Goal: Task Accomplishment & Management: Manage account settings

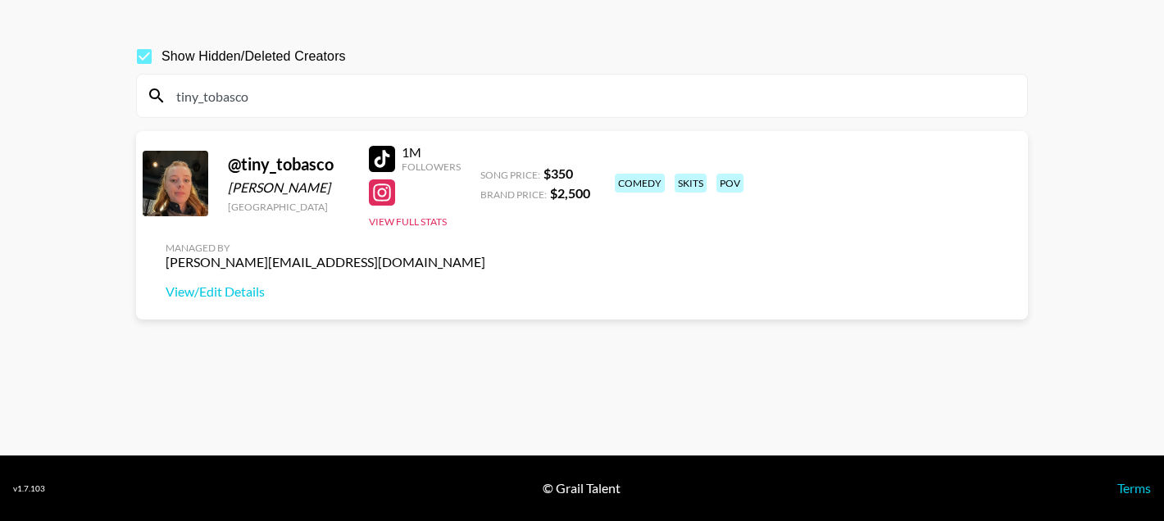
scroll to position [57, 0]
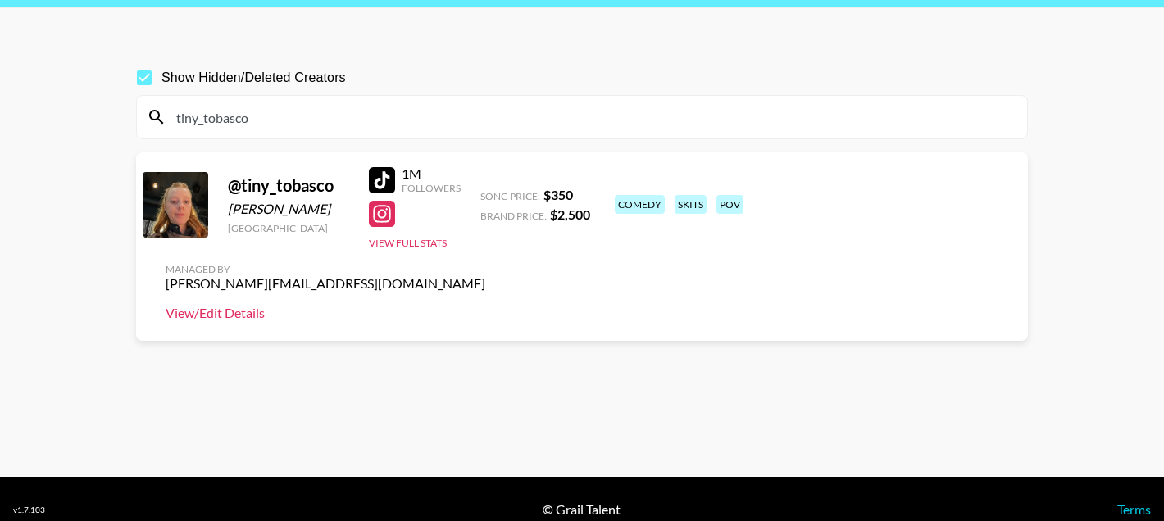
type input "tiny_tobasco"
click at [485, 305] on link "View/Edit Details" at bounding box center [326, 313] width 320 height 16
click at [254, 118] on input "tiny_tobasco" at bounding box center [591, 117] width 851 height 26
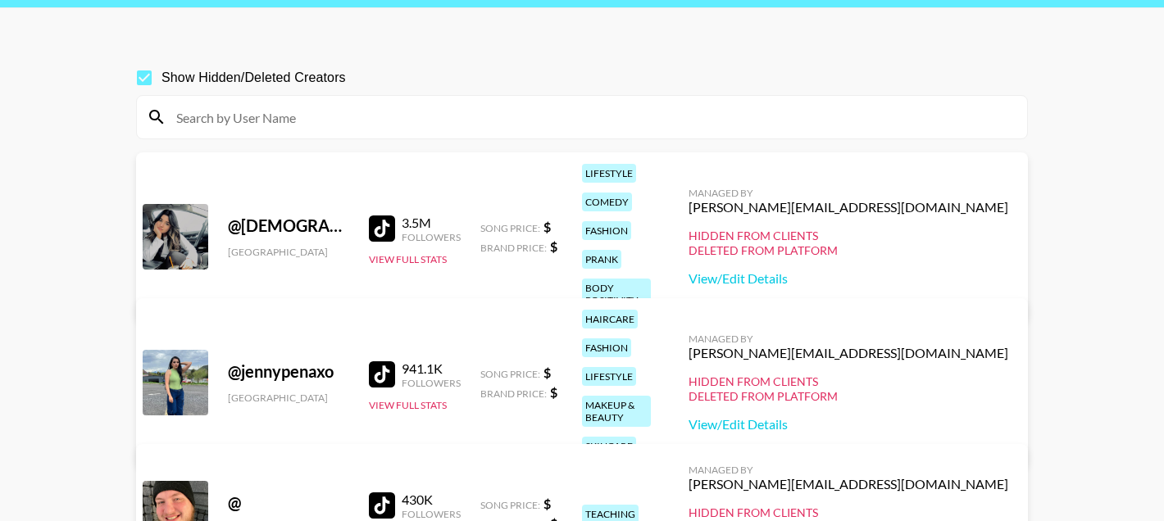
paste input "bfreezybooks"
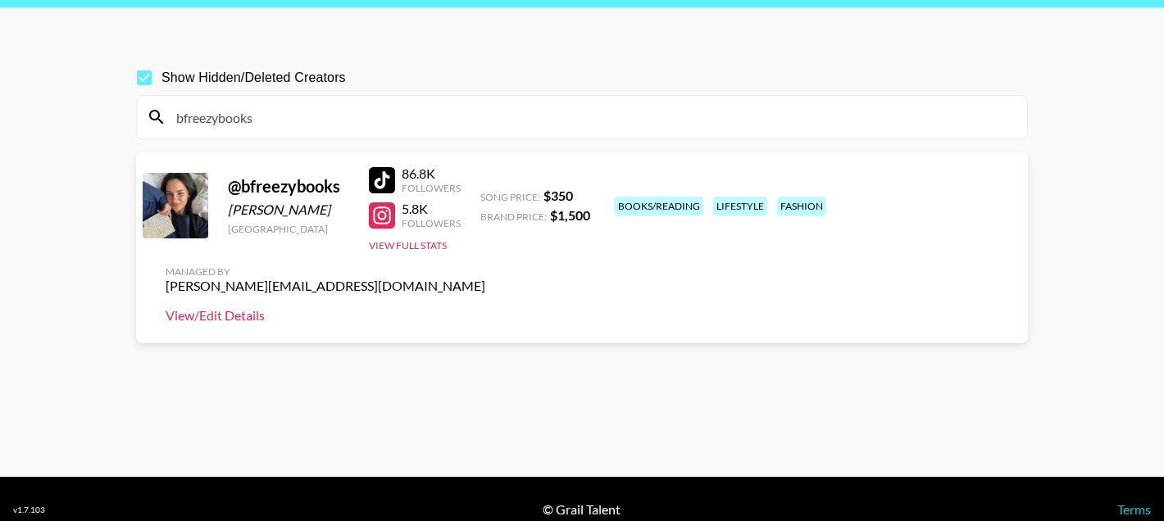
click at [485, 307] on link "View/Edit Details" at bounding box center [326, 315] width 320 height 16
click at [285, 122] on input "bfreezybooks" at bounding box center [591, 117] width 851 height 26
paste input "abmccarthy5757"
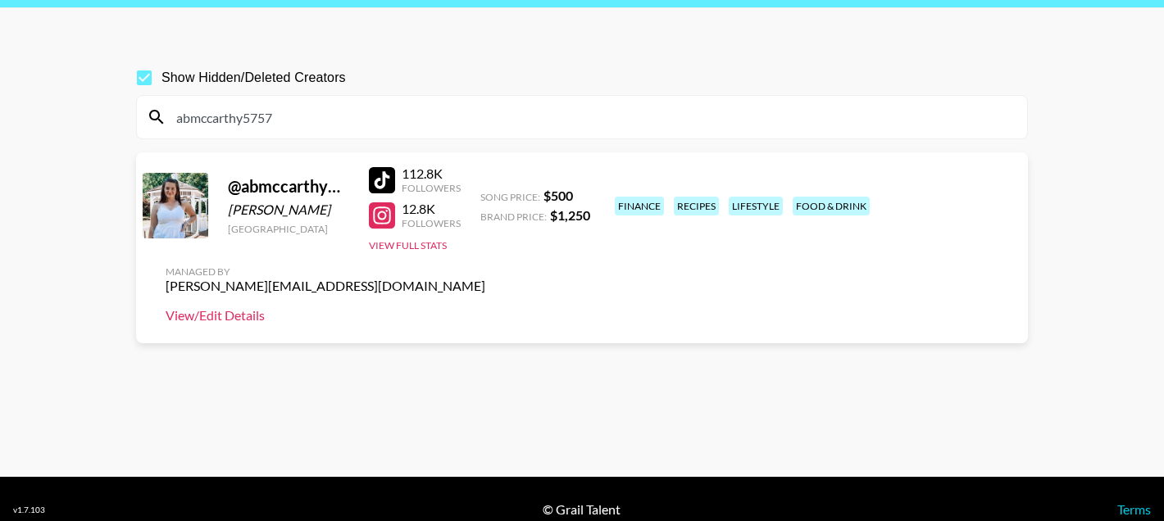
click at [485, 307] on link "View/Edit Details" at bounding box center [326, 315] width 320 height 16
click at [254, 120] on input "abmccarthy5757" at bounding box center [591, 117] width 851 height 26
paste input "misty_raines"
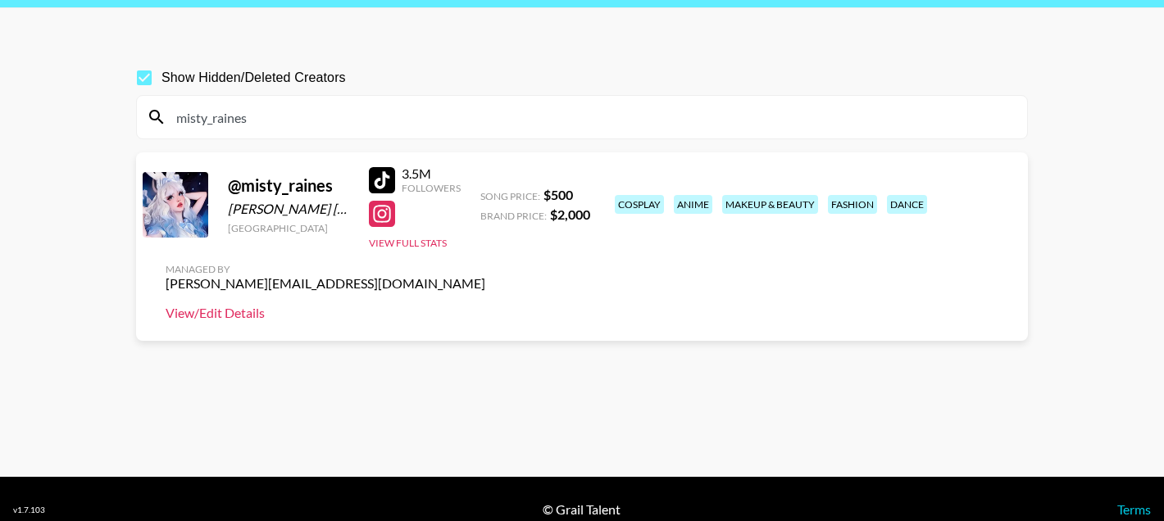
click at [485, 305] on link "View/Edit Details" at bounding box center [326, 313] width 320 height 16
click at [270, 112] on input "misty_raines" at bounding box center [591, 117] width 851 height 26
paste input "jayl3ver"
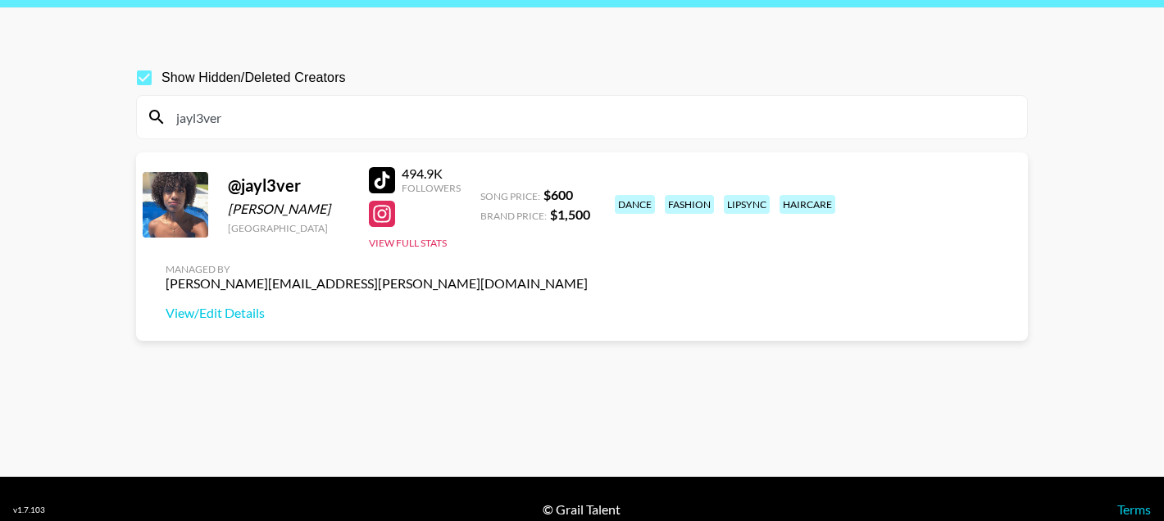
type input "jayl3ver"
click at [377, 179] on div at bounding box center [382, 180] width 26 height 26
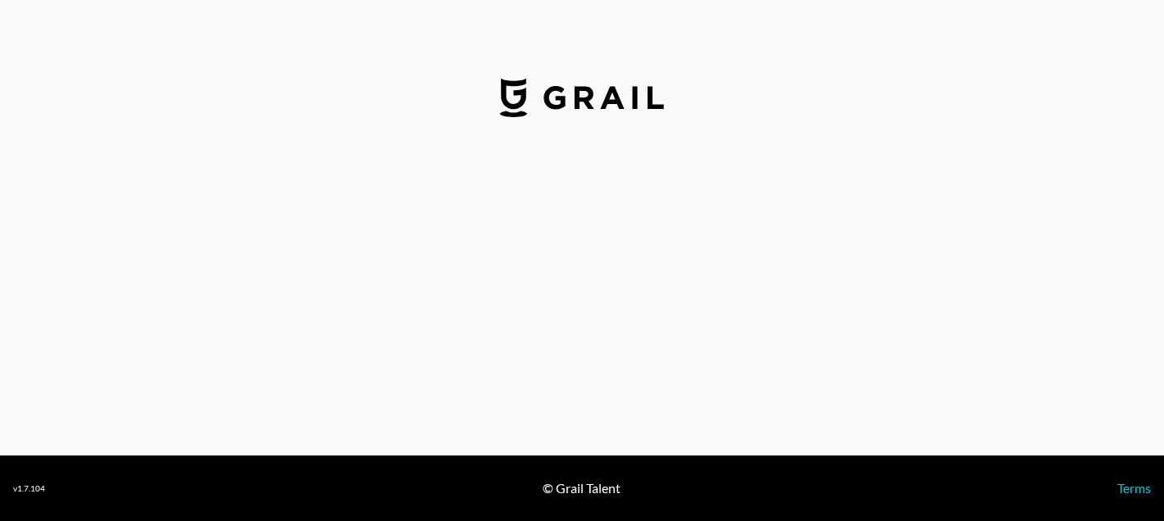
select select "USD"
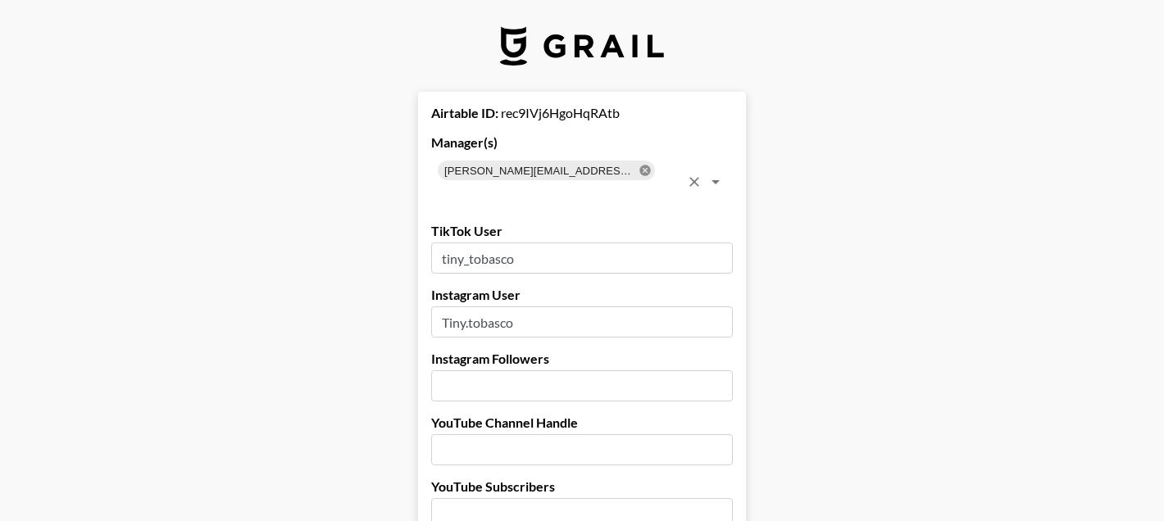
click at [639, 168] on icon at bounding box center [644, 170] width 11 height 11
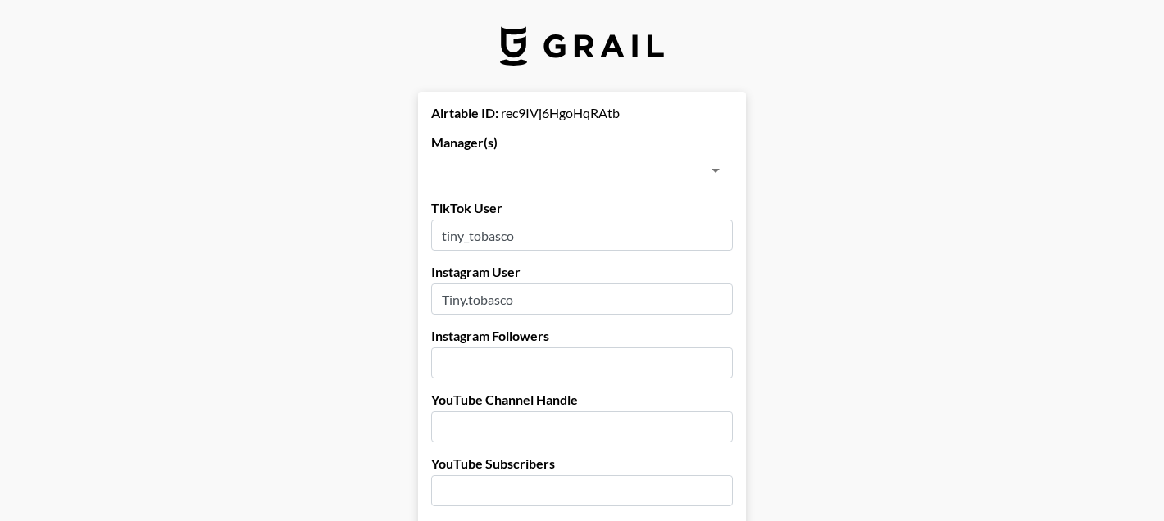
click at [608, 168] on input "text" at bounding box center [568, 170] width 265 height 23
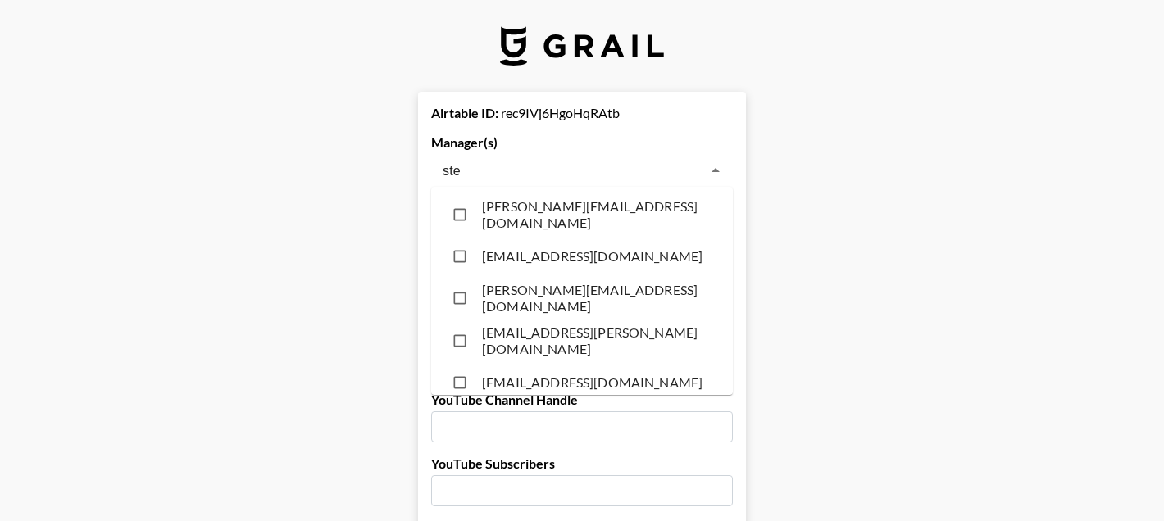
type input "step"
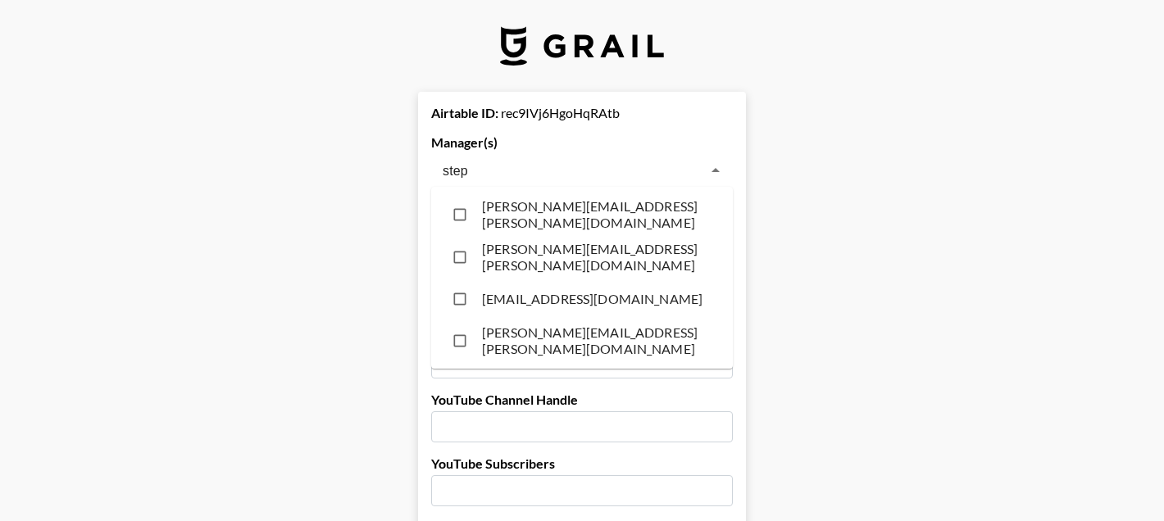
click at [536, 212] on li "stephanie.cole@grail-talent.com" at bounding box center [582, 214] width 302 height 43
checkbox input "true"
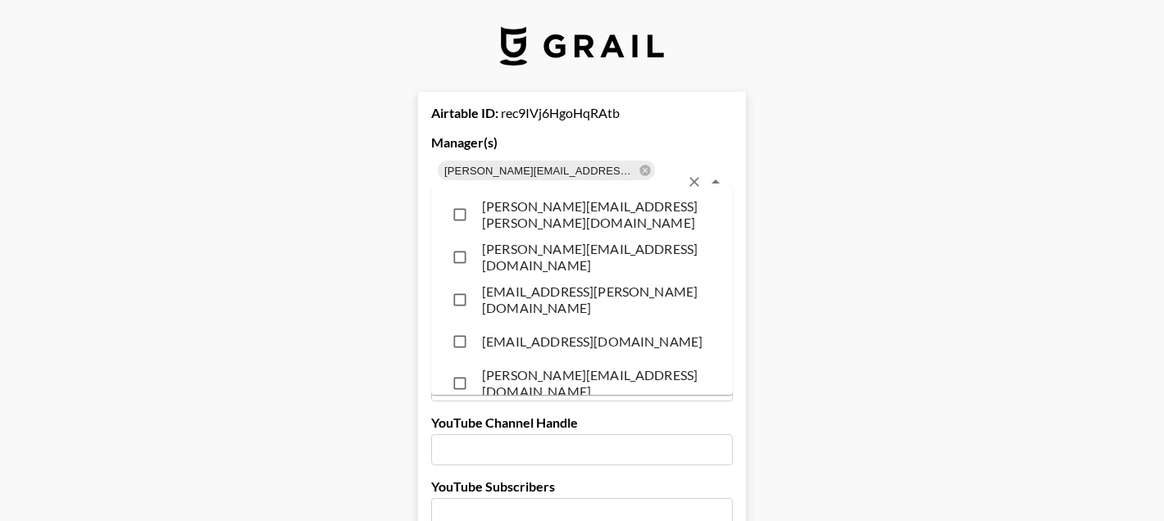
scroll to position [5002, 0]
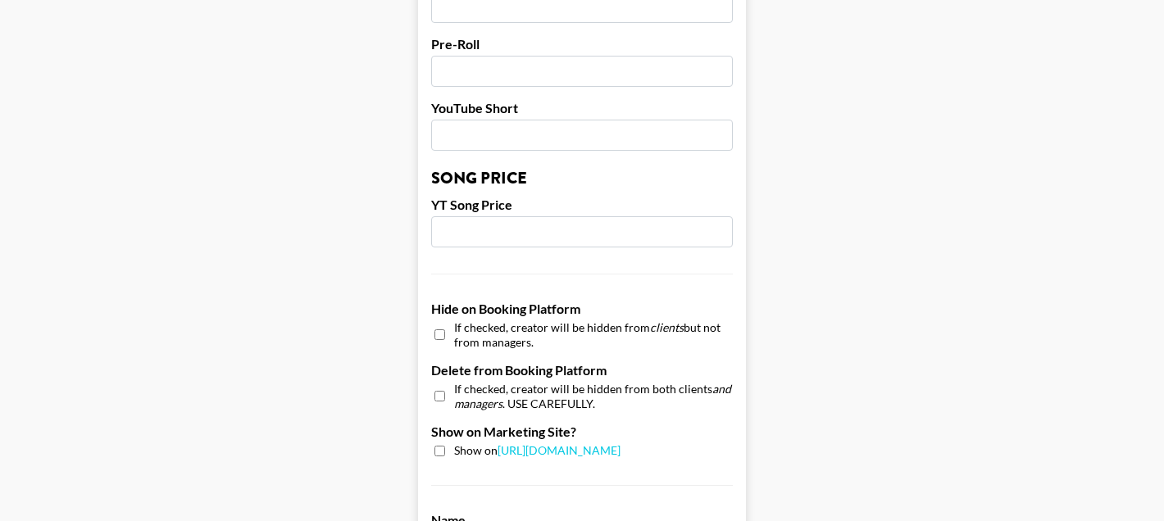
scroll to position [1702, 0]
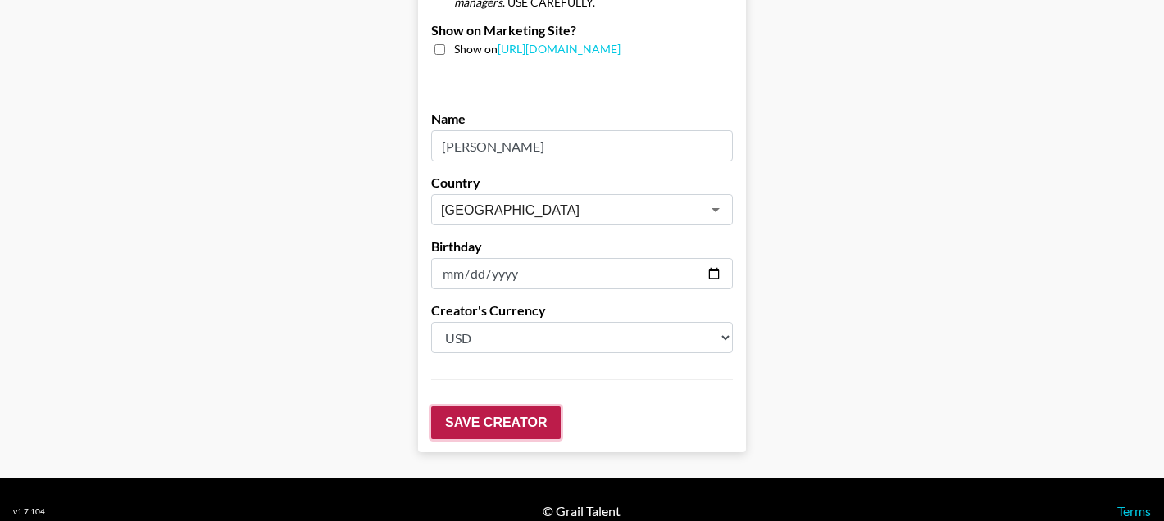
click at [451, 406] on input "Save Creator" at bounding box center [495, 422] width 129 height 33
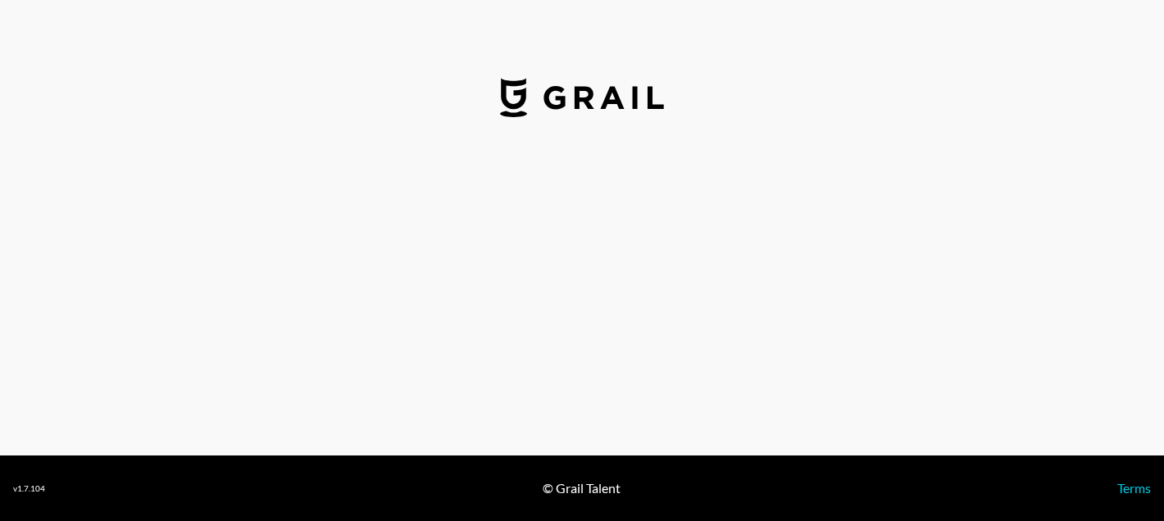
select select "USD"
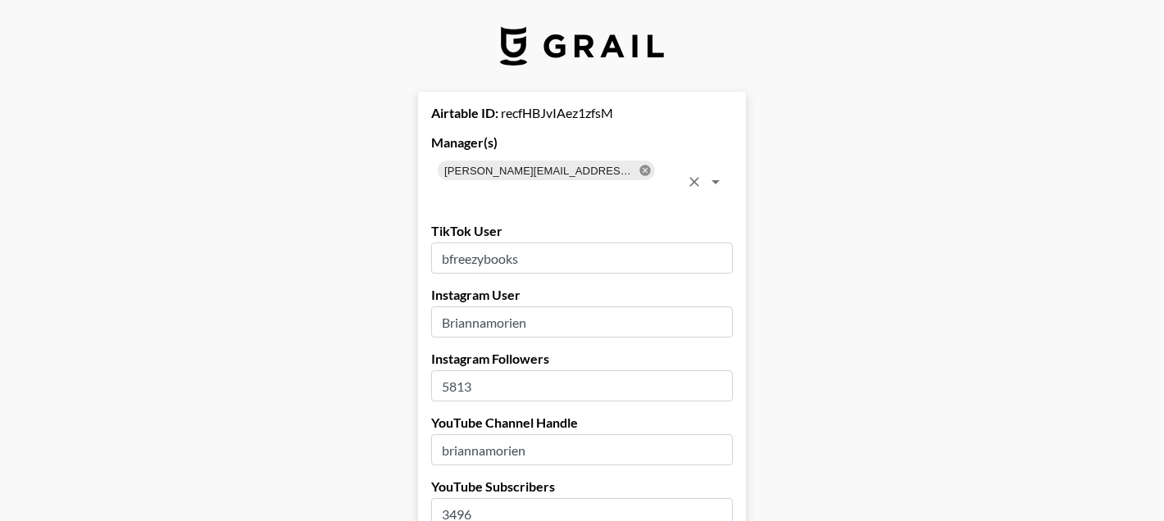
click at [639, 172] on icon at bounding box center [644, 170] width 11 height 11
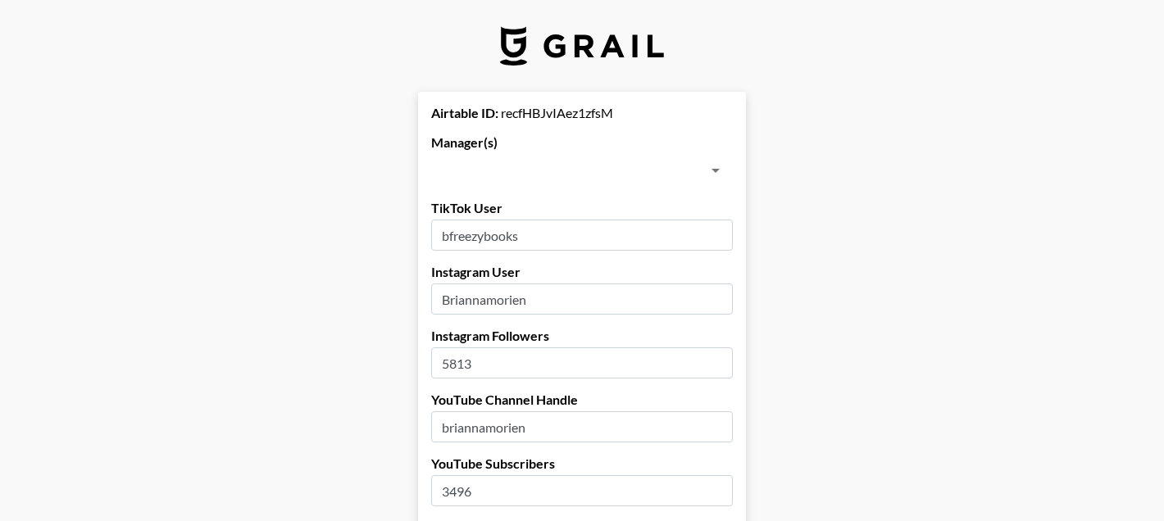
click at [611, 172] on input "text" at bounding box center [568, 170] width 265 height 23
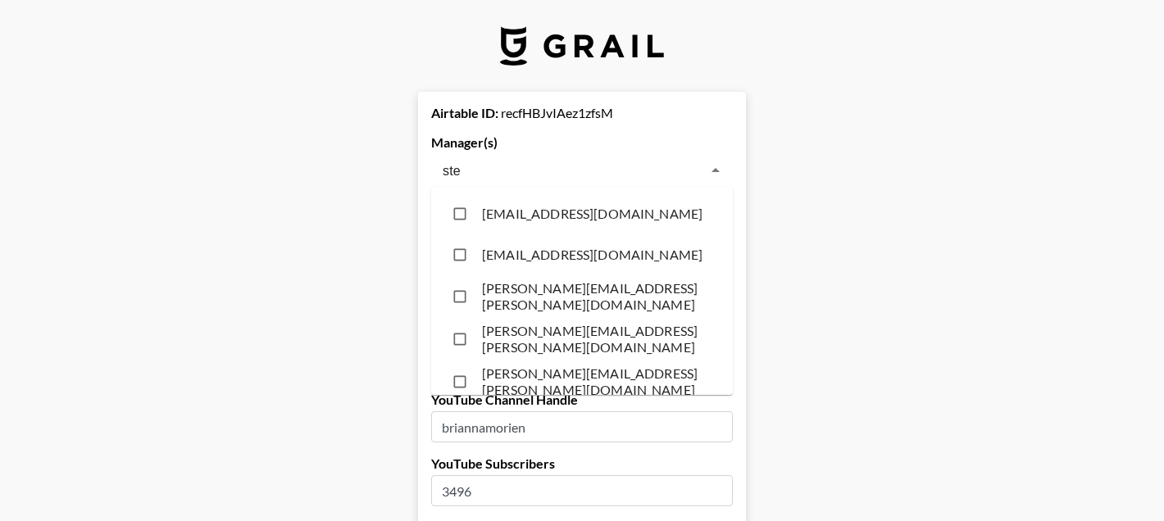
type input "ste"
type input "eve"
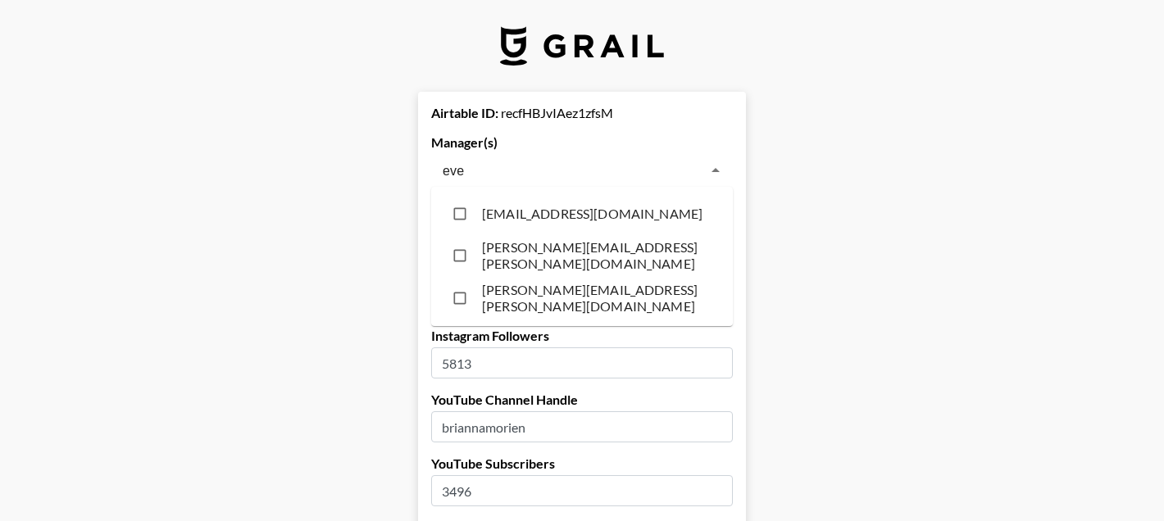
click at [471, 245] on input "checkbox" at bounding box center [459, 255] width 31 height 31
checkbox input "true"
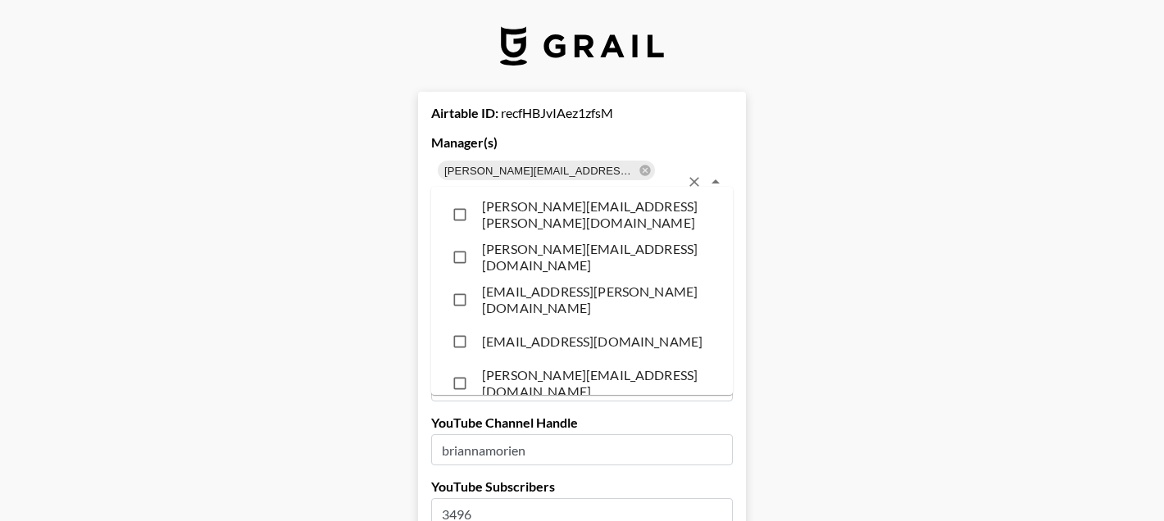
scroll to position [9100, 0]
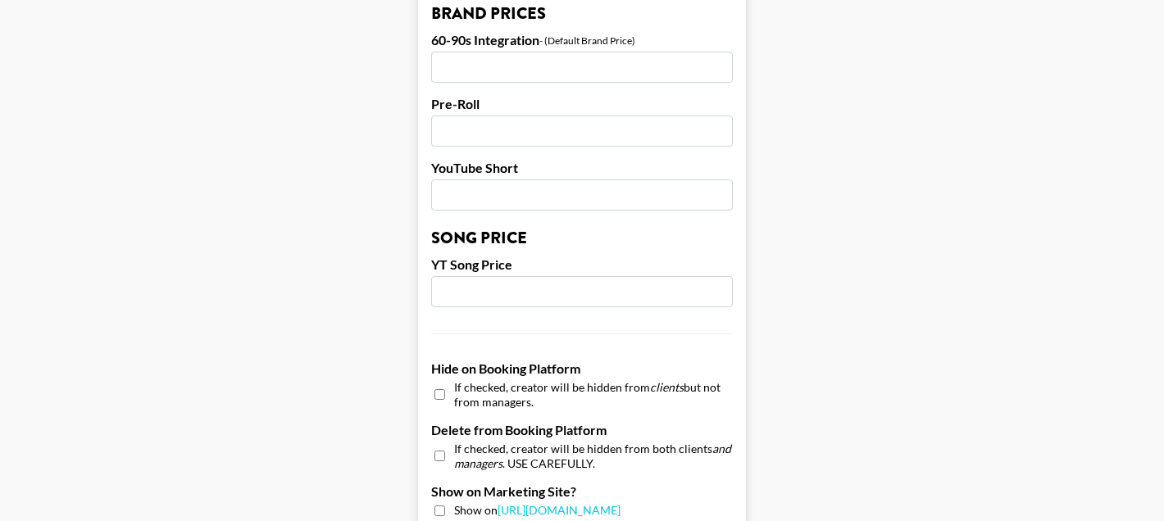
scroll to position [1702, 0]
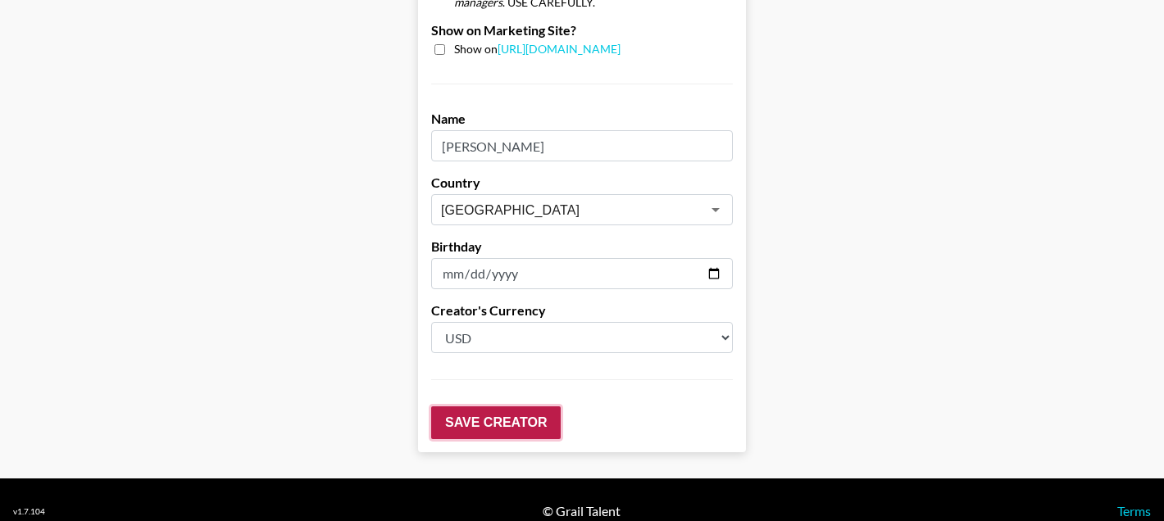
click at [482, 406] on input "Save Creator" at bounding box center [495, 422] width 129 height 33
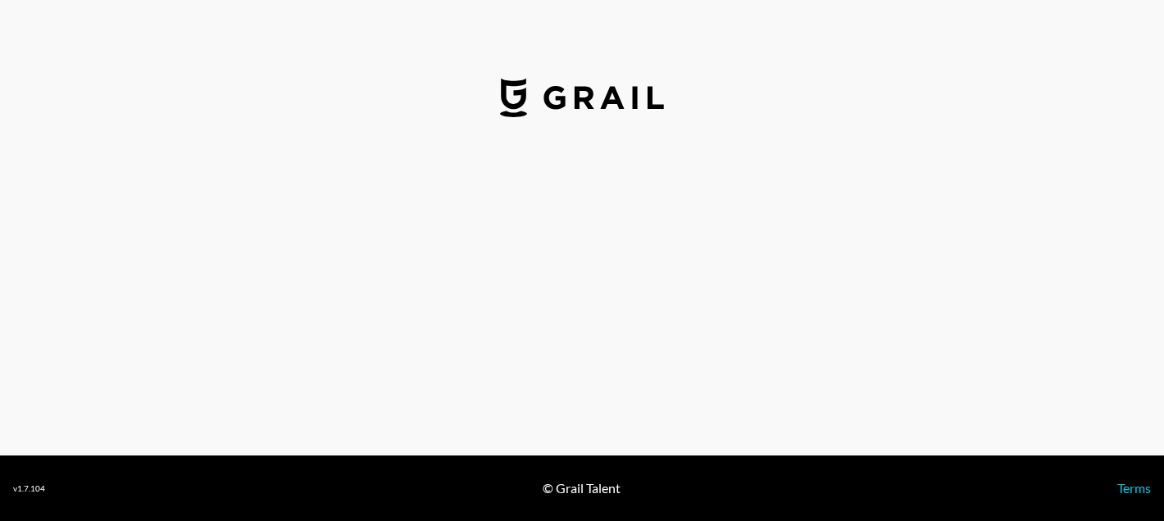
select select "USD"
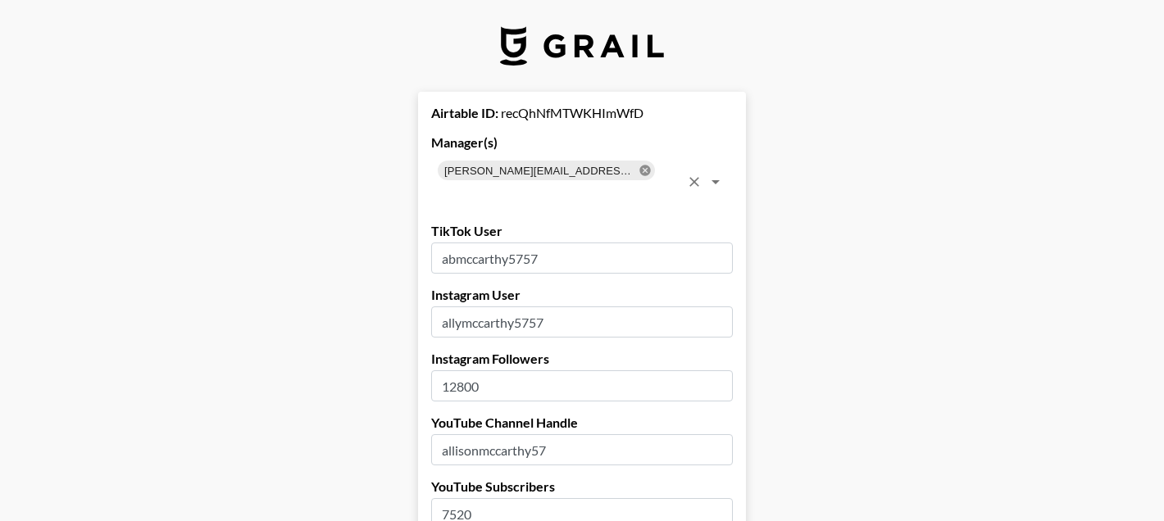
click at [639, 166] on icon at bounding box center [644, 170] width 11 height 11
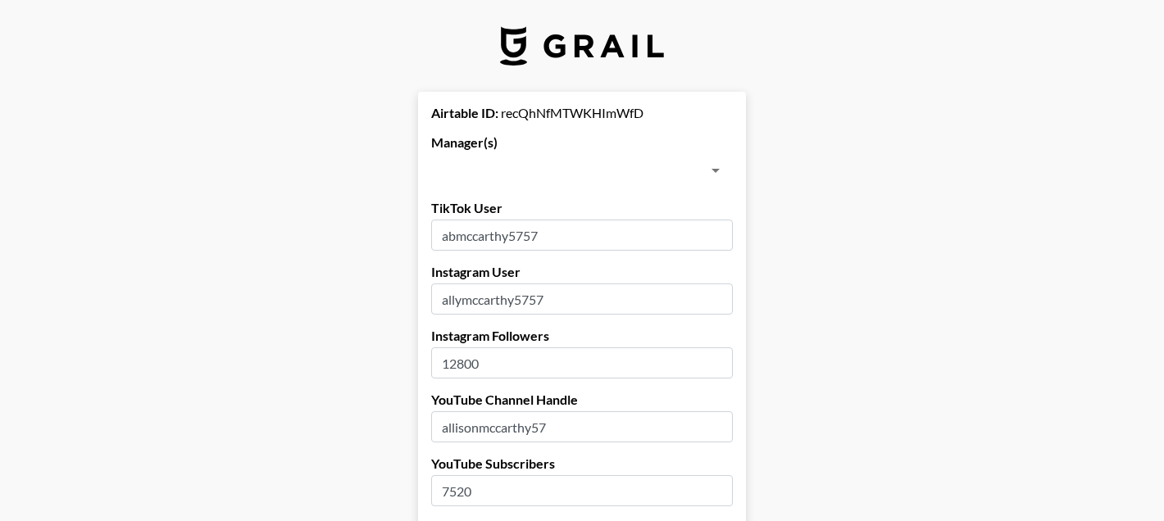
click at [608, 166] on input "text" at bounding box center [568, 170] width 265 height 23
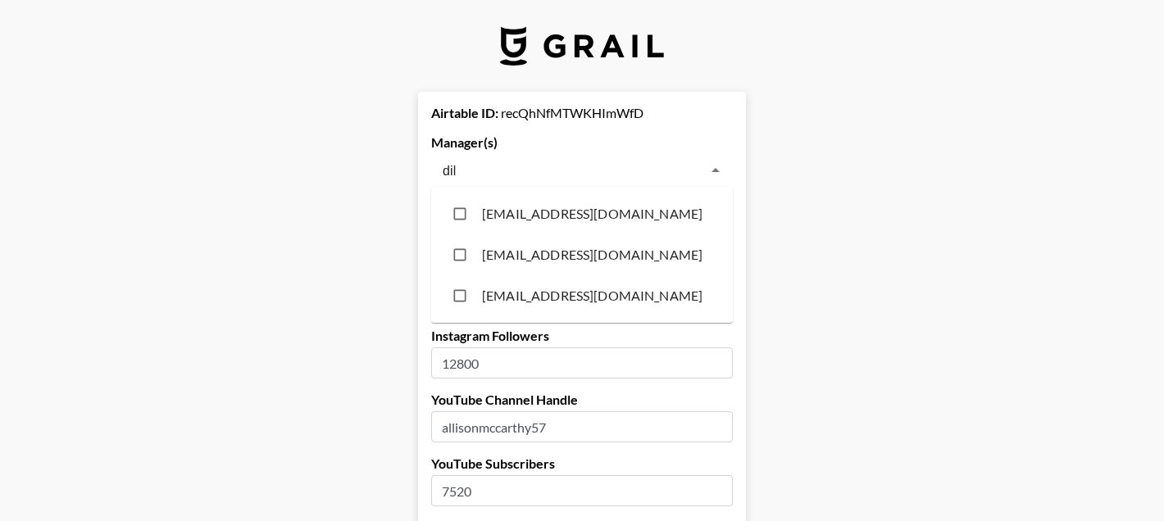
type input "diln"
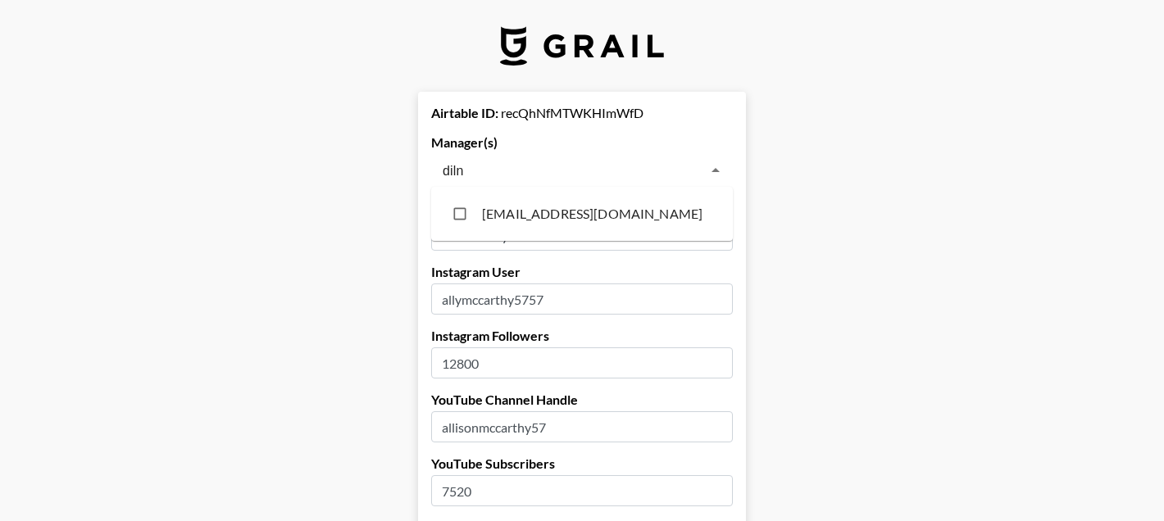
click at [534, 214] on li "dilnasheen.batool@grail-talent.com" at bounding box center [582, 213] width 302 height 41
checkbox input "true"
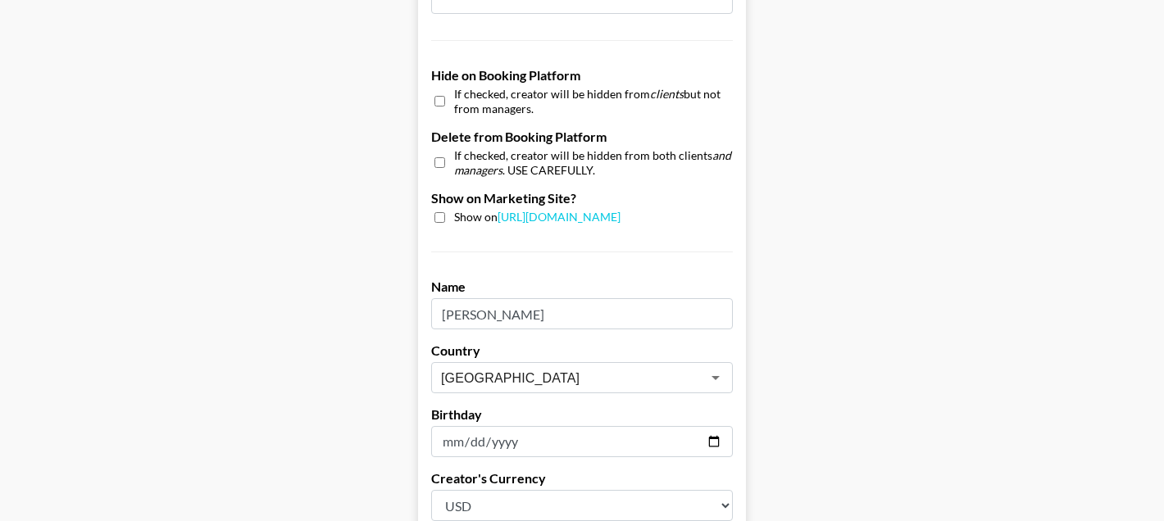
scroll to position [1702, 0]
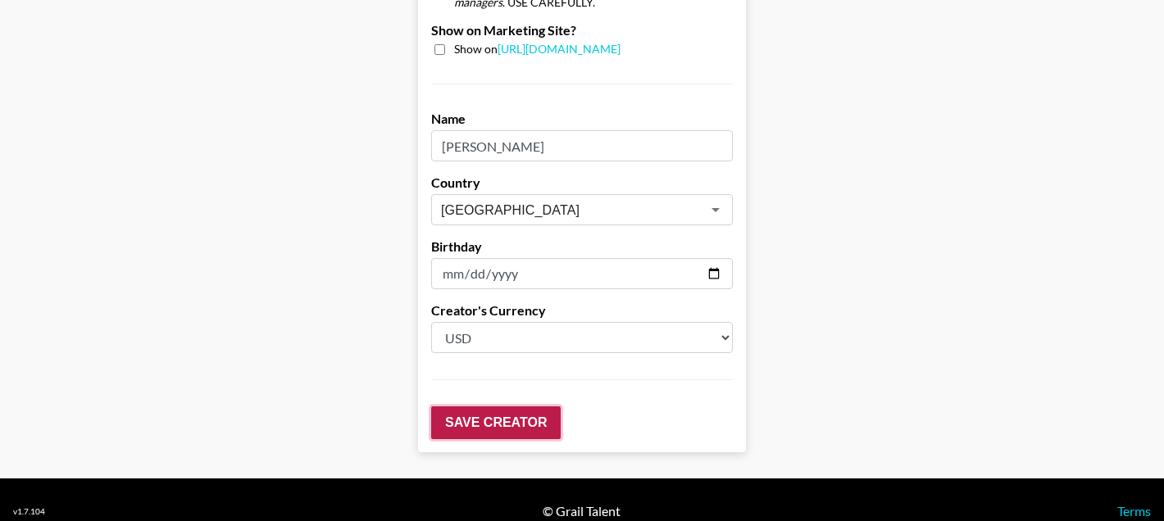
click at [433, 406] on input "Save Creator" at bounding box center [495, 422] width 129 height 33
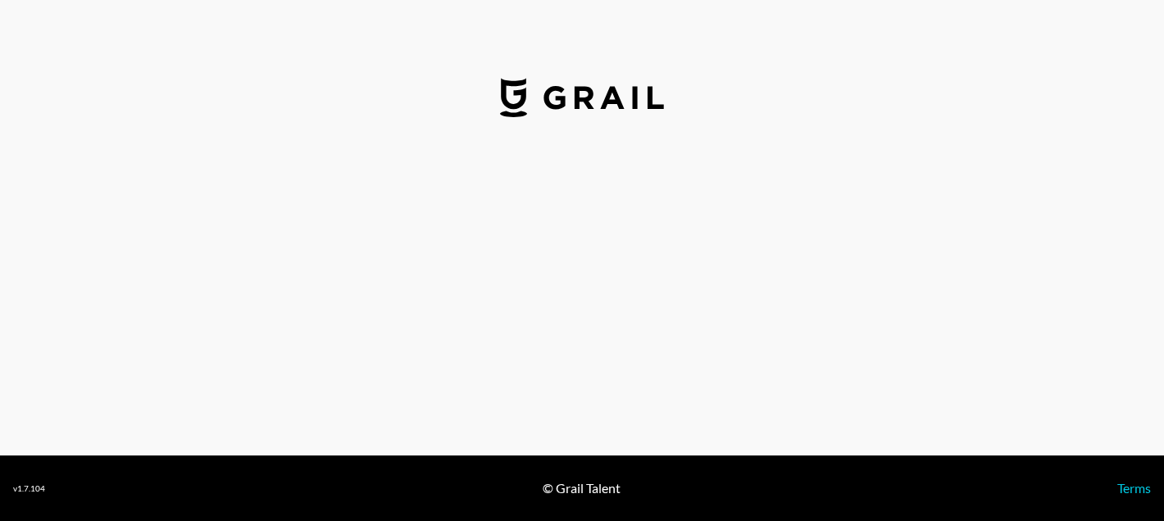
select select "USD"
